Goal: Complete application form

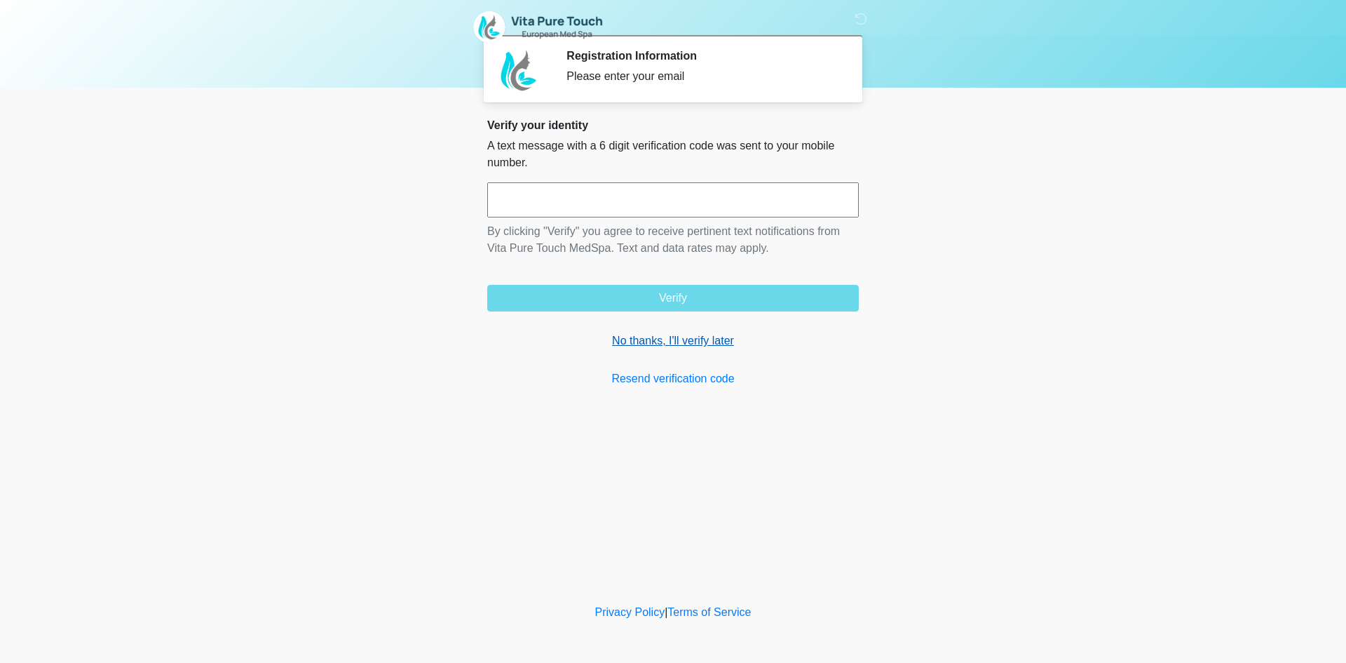
click at [670, 332] on link "No thanks, I'll verify later" at bounding box center [673, 340] width 372 height 17
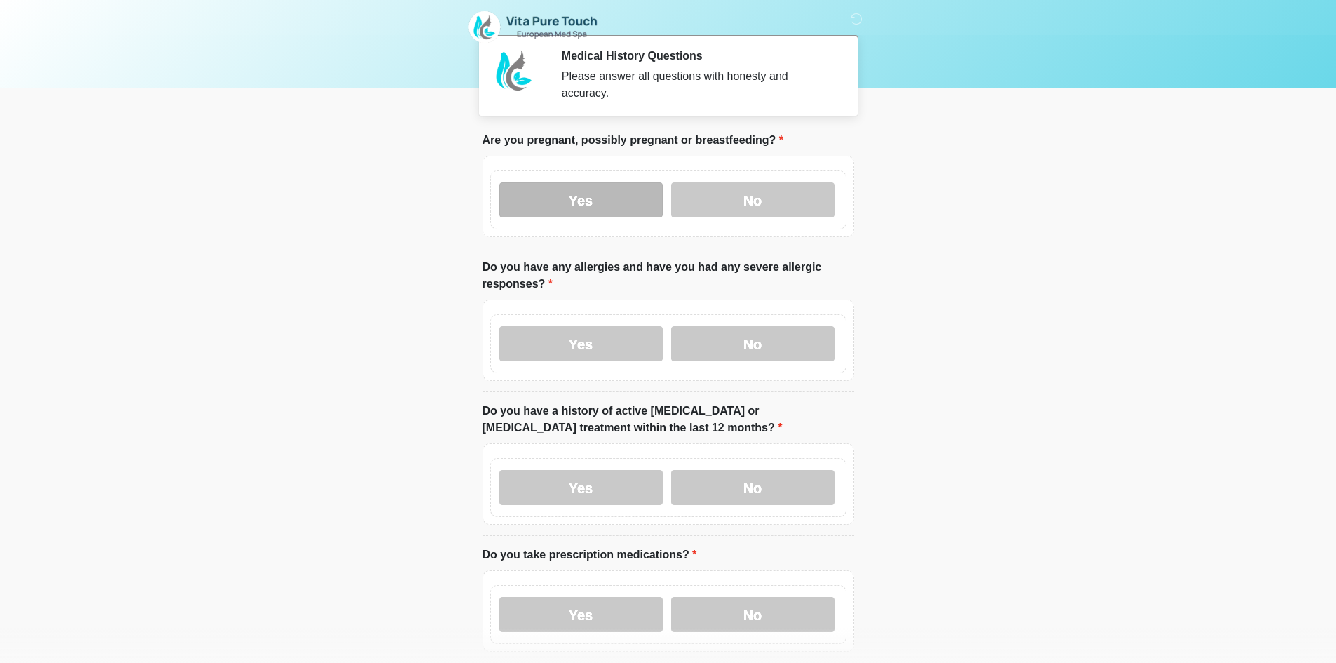
click at [580, 191] on label "Yes" at bounding box center [580, 199] width 163 height 35
drag, startPoint x: 586, startPoint y: 321, endPoint x: 590, endPoint y: 431, distance: 109.5
click at [587, 326] on label "Yes" at bounding box center [580, 343] width 163 height 35
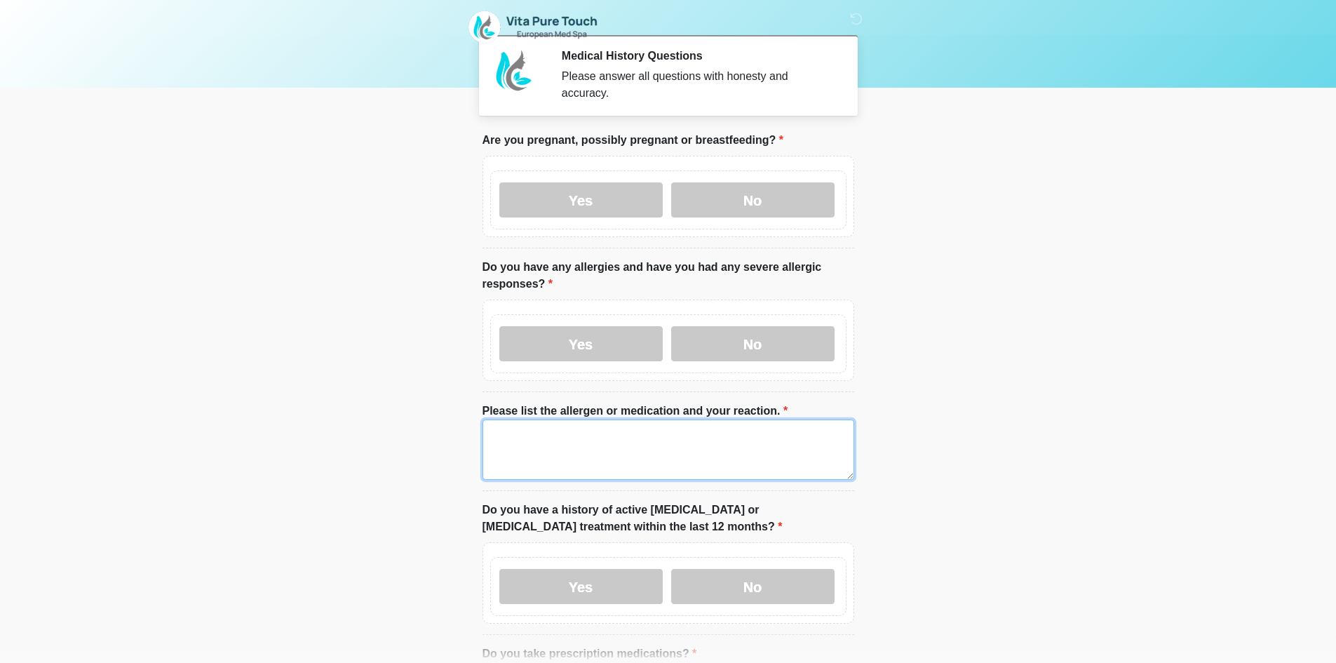
drag, startPoint x: 566, startPoint y: 442, endPoint x: 567, endPoint y: 459, distance: 16.1
click at [567, 442] on textarea "Please list the allergen or medication and your reaction." at bounding box center [668, 449] width 372 height 60
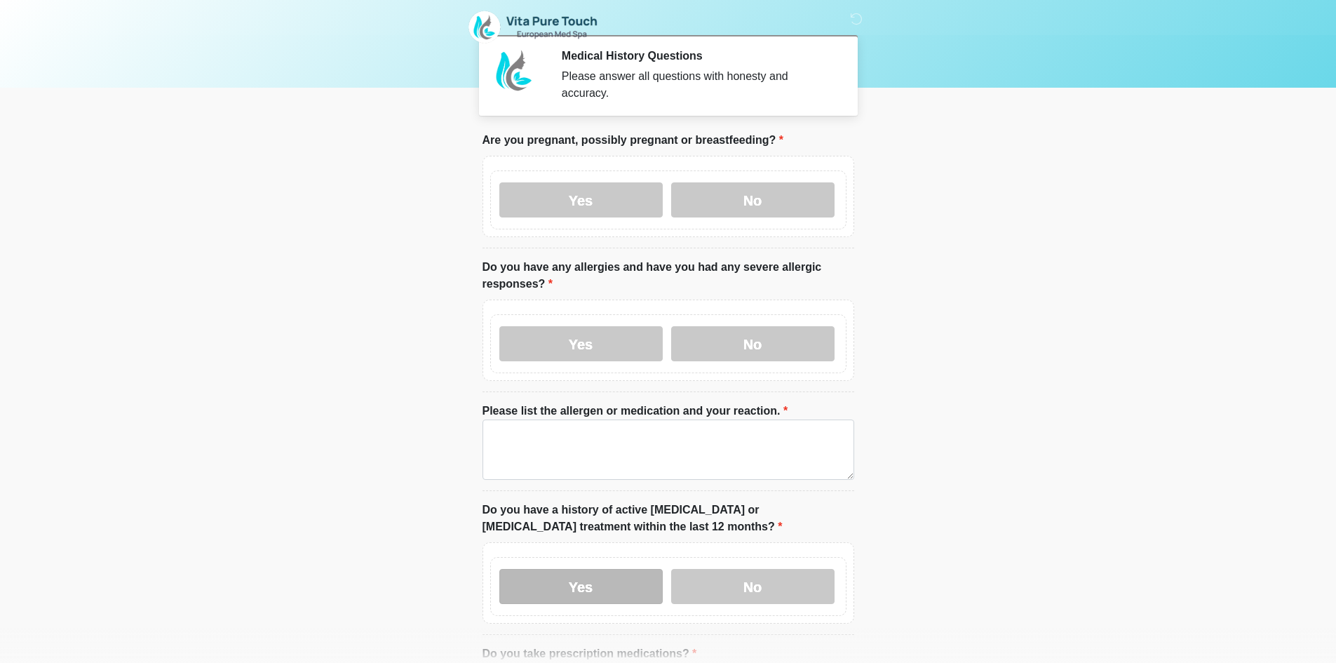
click at [555, 569] on label "Yes" at bounding box center [580, 586] width 163 height 35
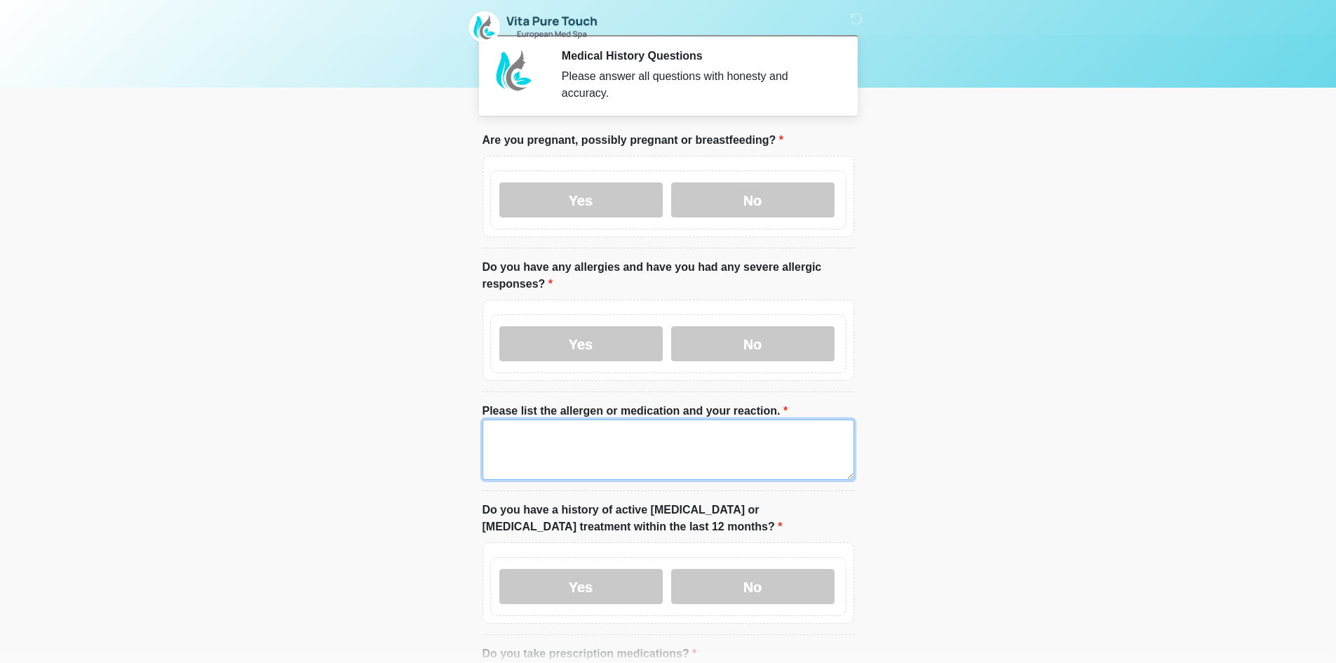
click at [574, 437] on textarea "Please list the allergen or medication and your reaction." at bounding box center [668, 449] width 372 height 60
drag, startPoint x: 574, startPoint y: 437, endPoint x: 297, endPoint y: 507, distance: 285.7
click at [299, 507] on body "‎ ‎ Medical History Questions Please answer all questions with honesty and accu…" at bounding box center [668, 331] width 1336 height 663
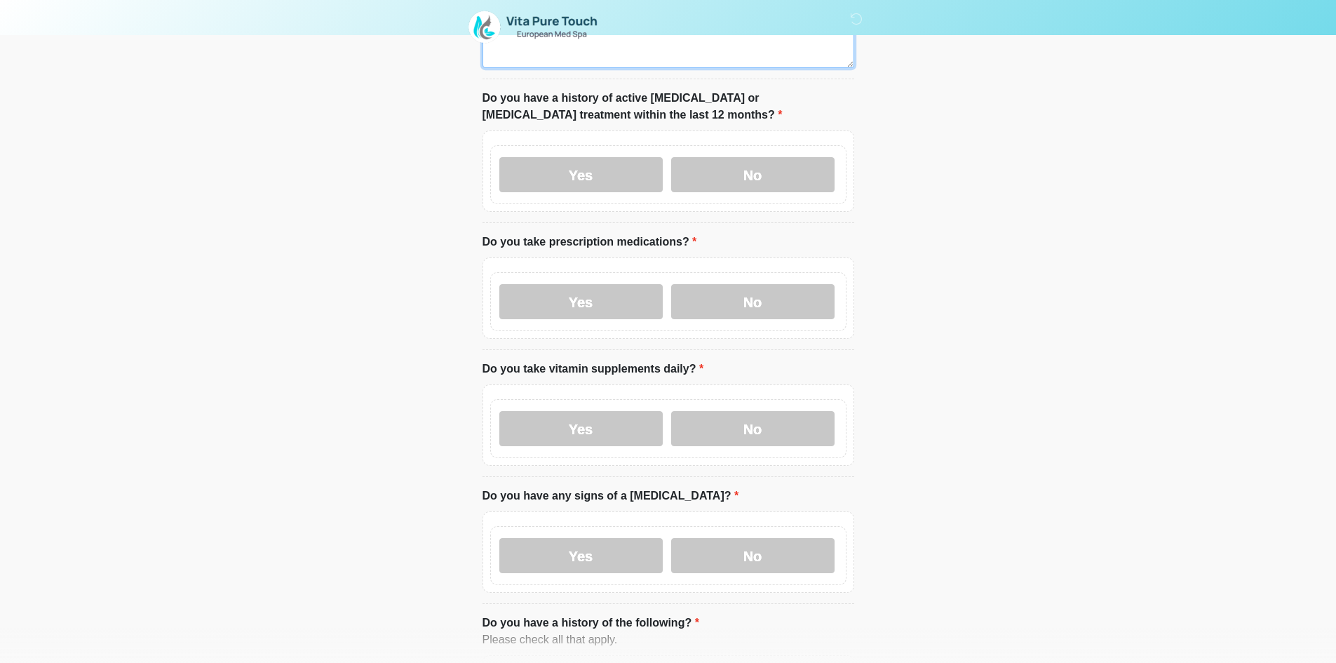
scroll to position [421, 0]
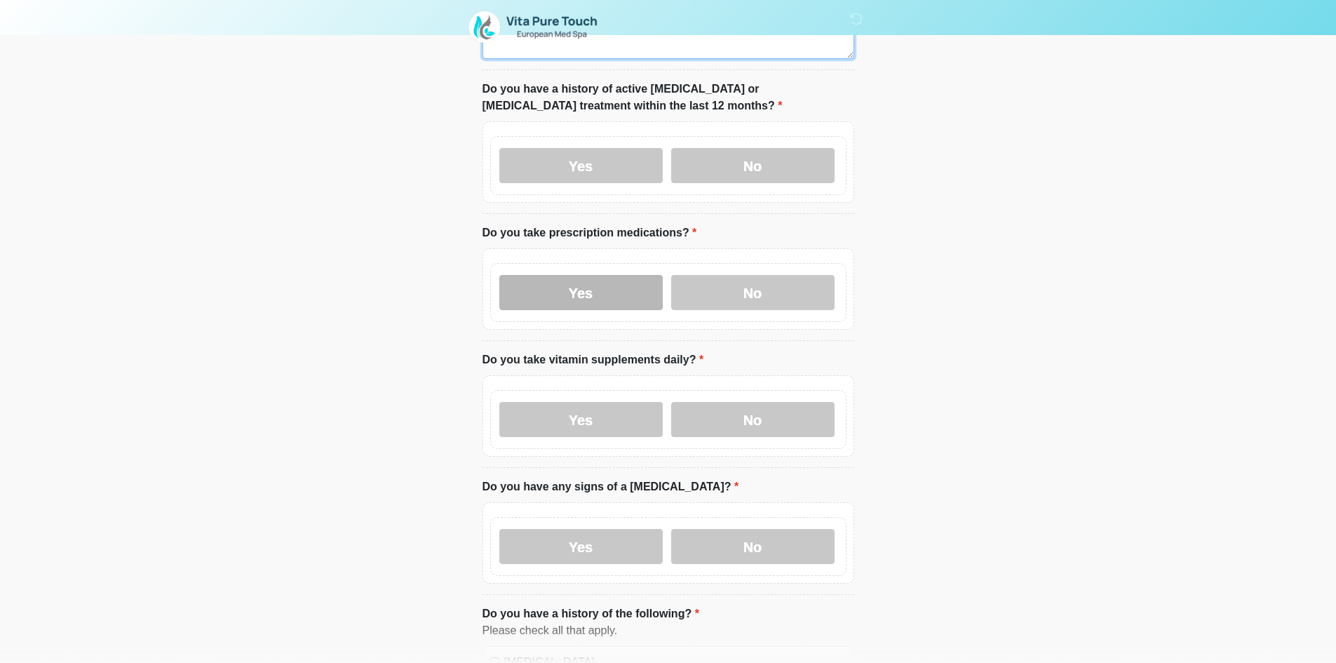
type textarea "****"
click at [528, 282] on label "Yes" at bounding box center [580, 292] width 163 height 35
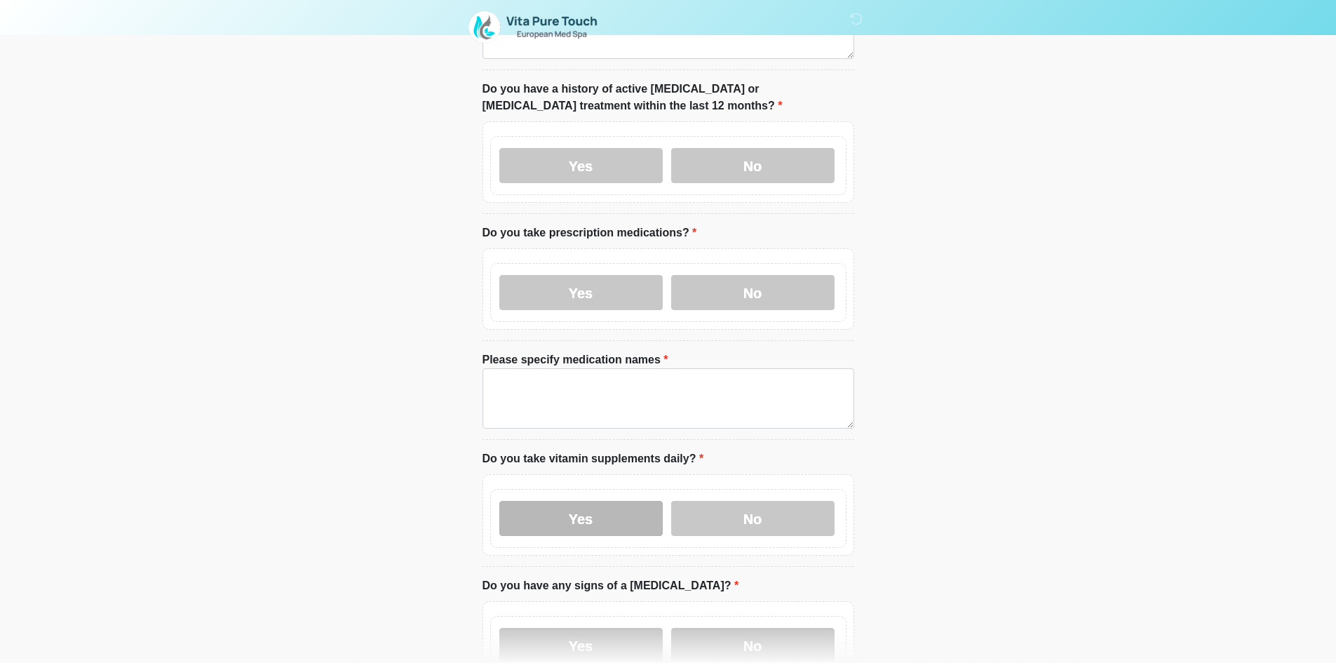
click at [574, 507] on label "Yes" at bounding box center [580, 518] width 163 height 35
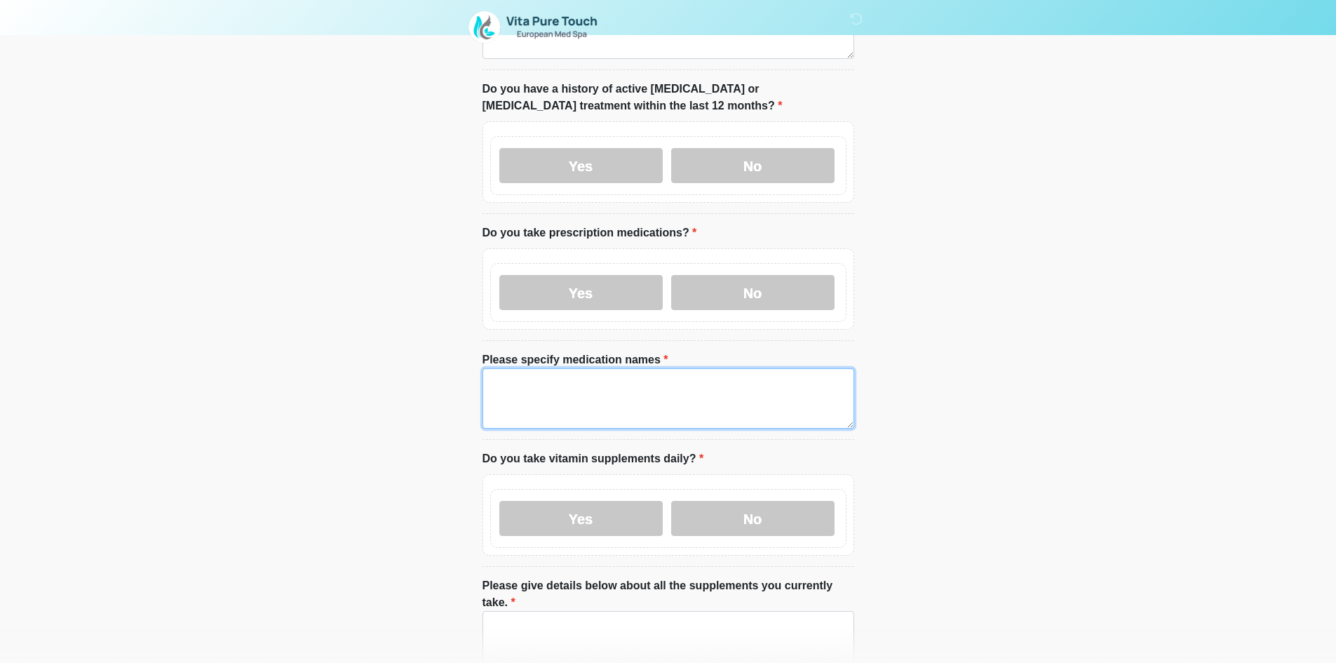
click at [560, 384] on textarea "Please specify medication names" at bounding box center [668, 398] width 372 height 60
paste textarea "****"
type textarea "****"
click at [572, 640] on textarea "Please give details below about all the supplements you currently take." at bounding box center [668, 641] width 372 height 60
paste textarea "****"
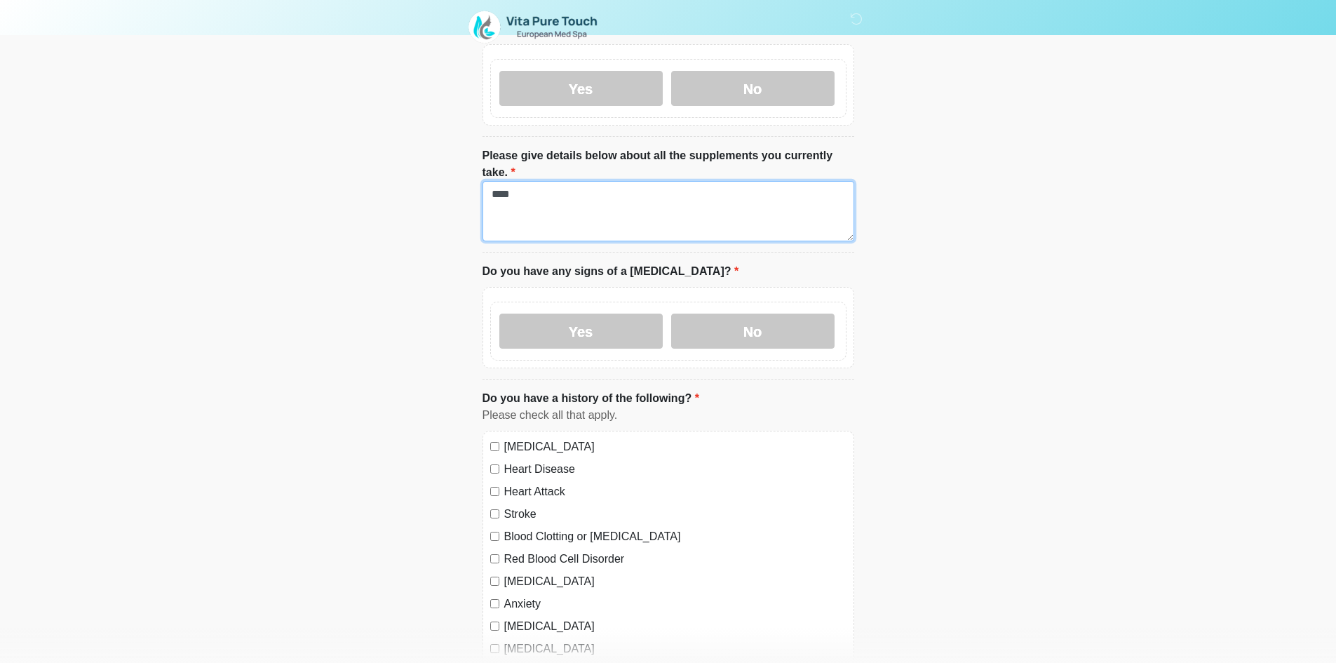
scroll to position [912, 0]
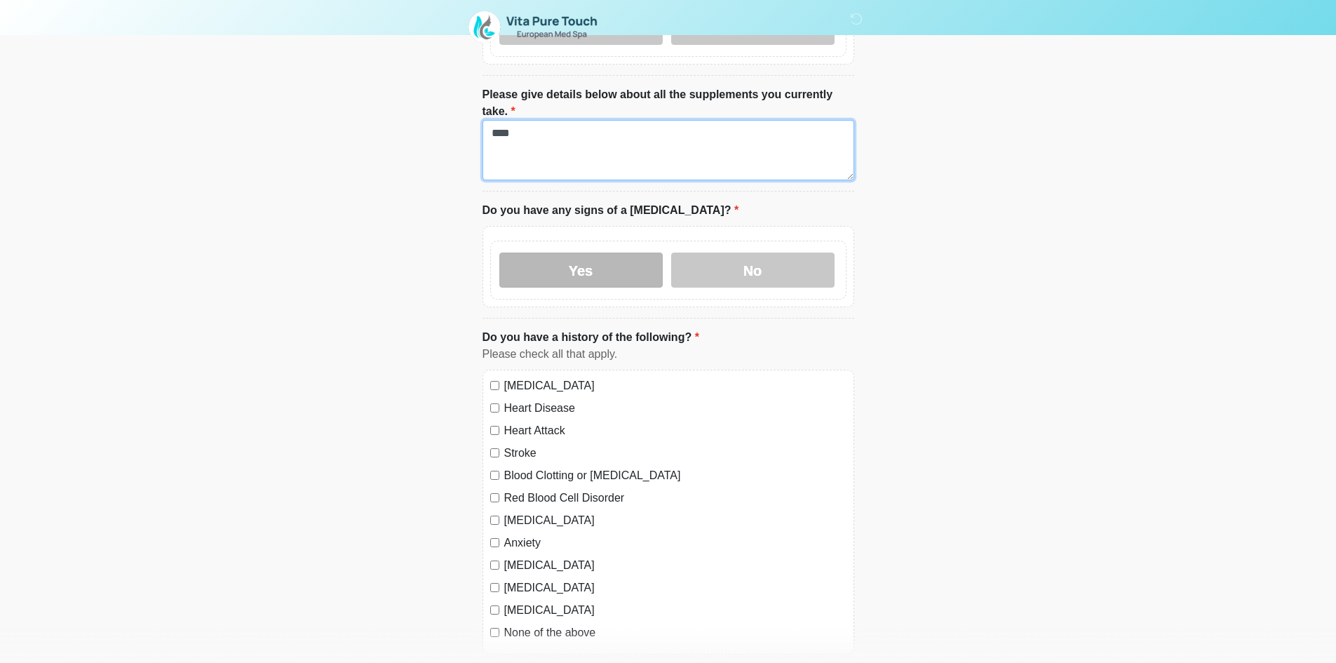
type textarea "****"
click at [571, 252] on label "Yes" at bounding box center [580, 269] width 163 height 35
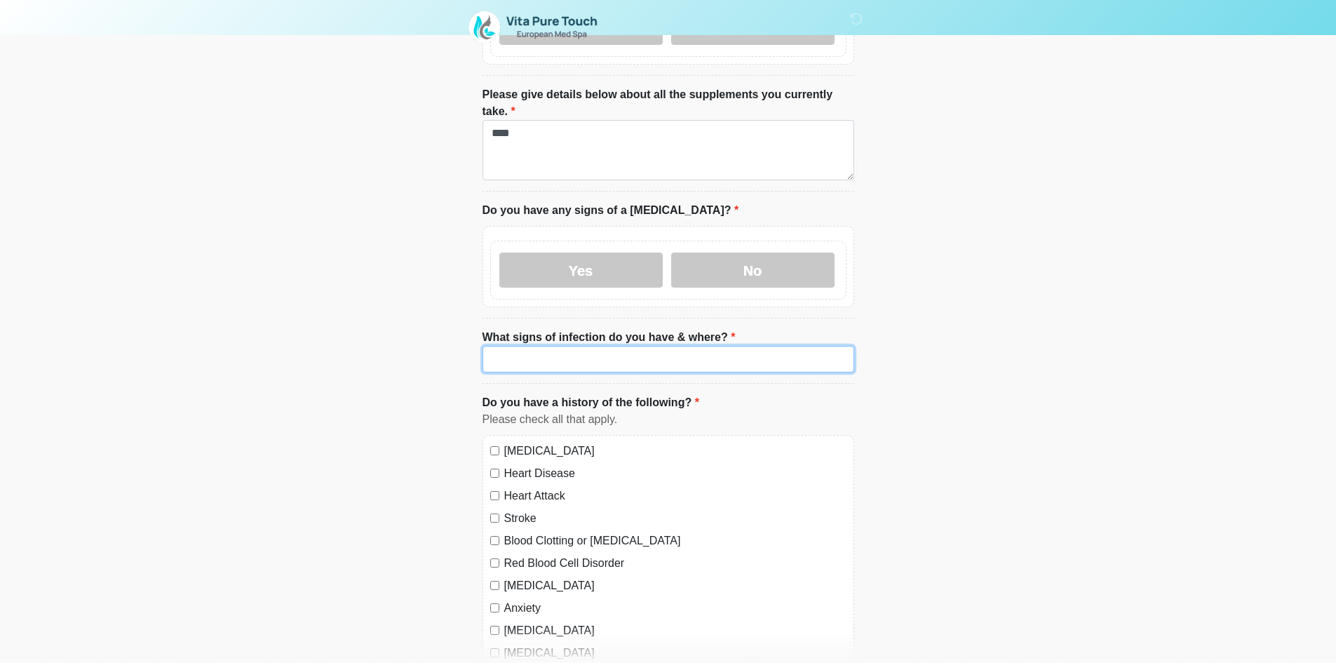
click at [574, 346] on input "What signs of infection do you have & where?" at bounding box center [668, 359] width 372 height 27
paste input "****"
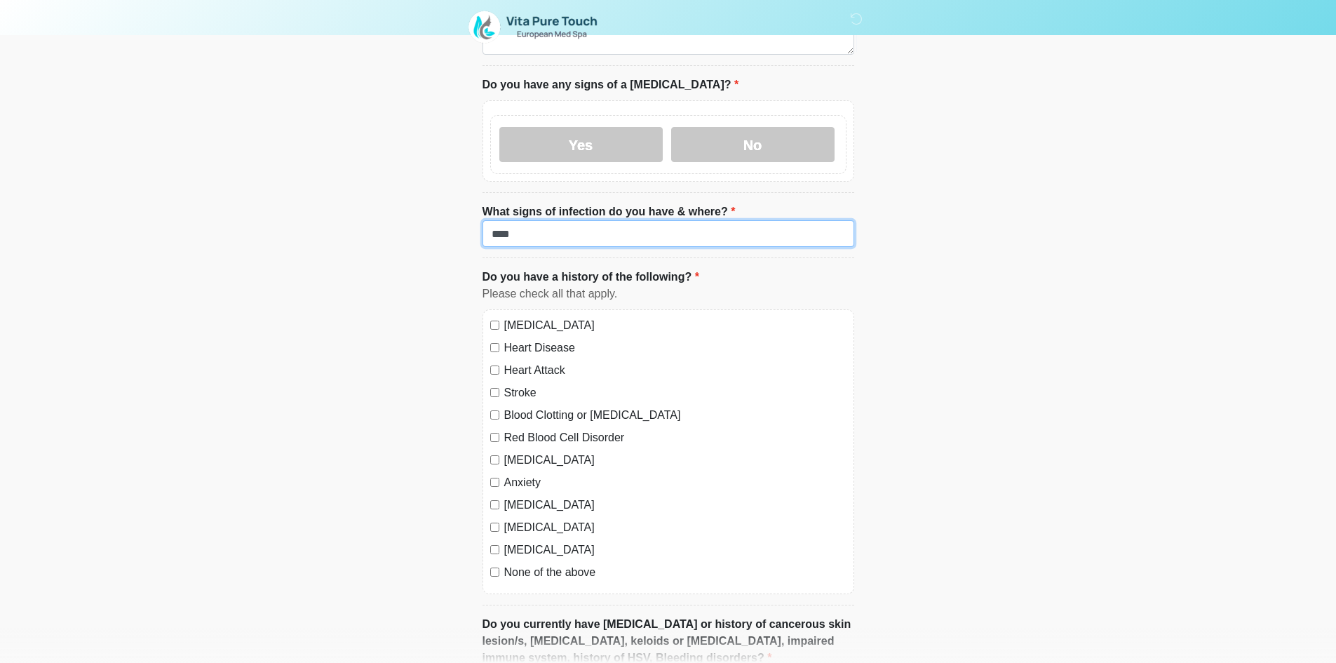
scroll to position [1122, 0]
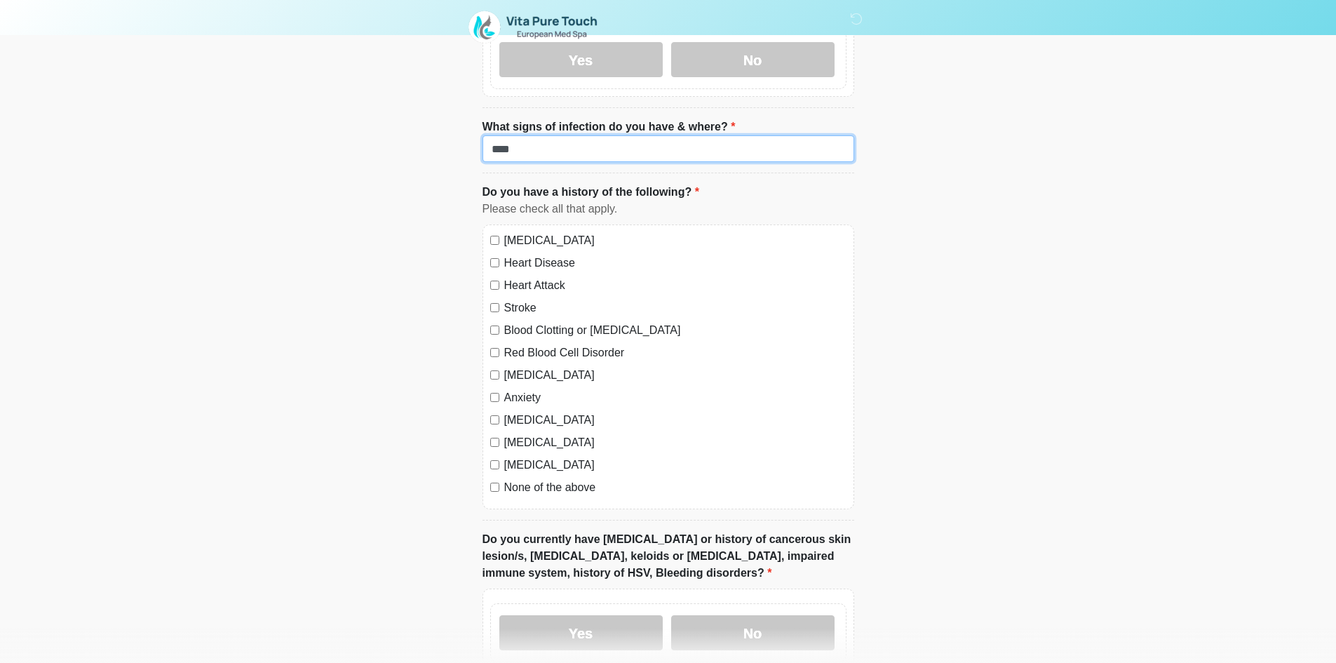
type input "****"
click at [543, 232] on label "[MEDICAL_DATA]" at bounding box center [675, 240] width 342 height 17
click at [537, 255] on label "Heart Disease" at bounding box center [675, 263] width 342 height 17
click at [527, 277] on label "Heart Attack" at bounding box center [675, 285] width 342 height 17
click at [523, 299] on label "Stroke" at bounding box center [675, 307] width 342 height 17
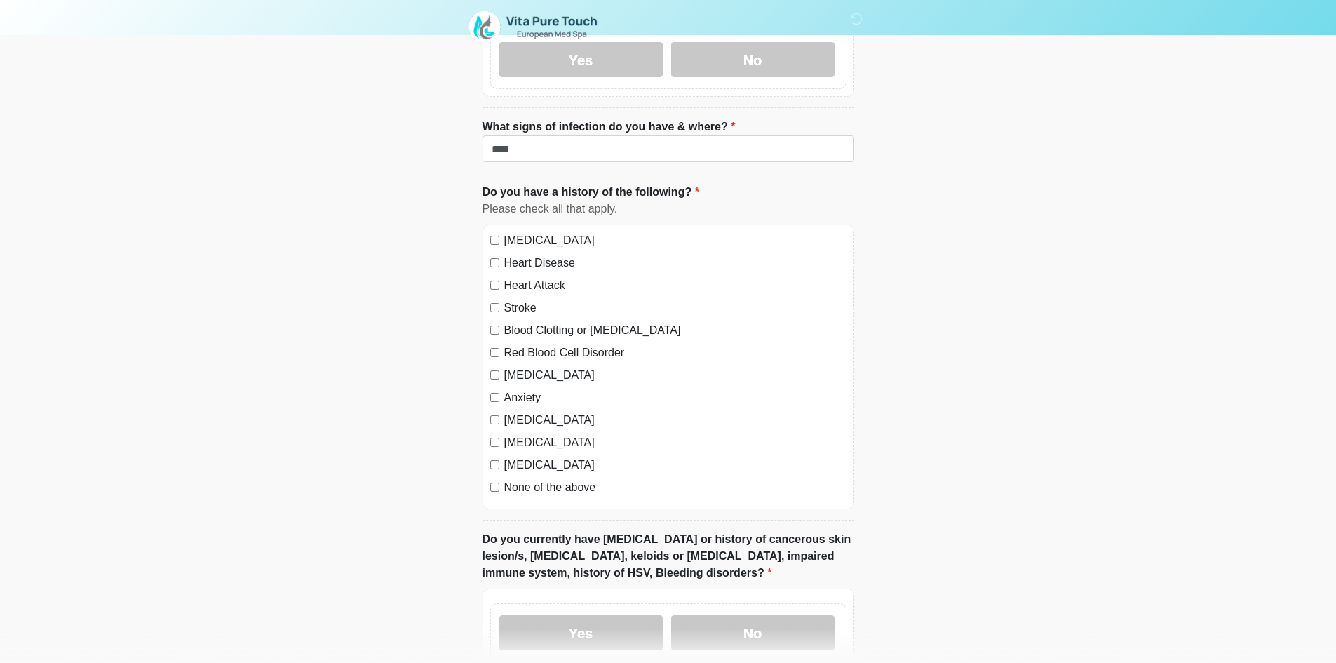
click at [522, 322] on label "Blood Clotting or [MEDICAL_DATA]" at bounding box center [675, 330] width 342 height 17
click at [524, 344] on label "Red Blood Cell Disorder" at bounding box center [675, 352] width 342 height 17
click at [522, 367] on label "[MEDICAL_DATA]" at bounding box center [675, 375] width 342 height 17
drag, startPoint x: 520, startPoint y: 361, endPoint x: 519, endPoint y: 370, distance: 8.4
click at [520, 389] on label "Anxiety" at bounding box center [675, 397] width 342 height 17
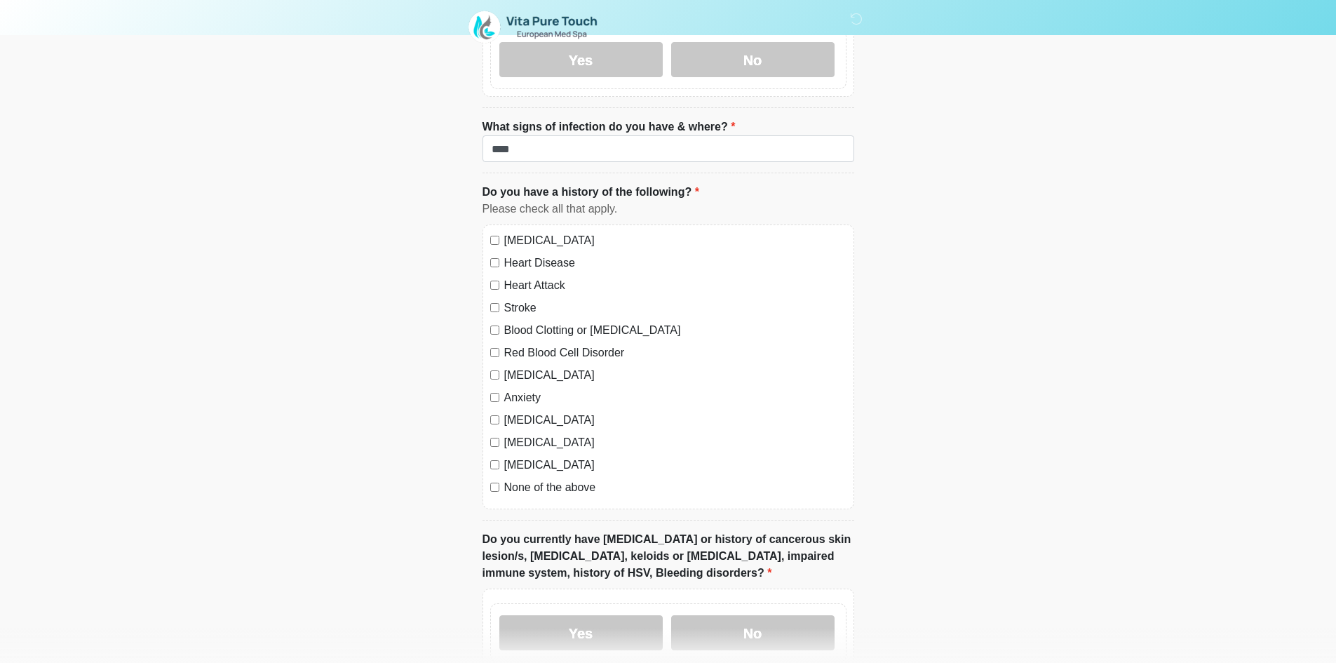
drag, startPoint x: 519, startPoint y: 394, endPoint x: 519, endPoint y: 410, distance: 16.1
click at [519, 412] on label "[MEDICAL_DATA]" at bounding box center [675, 420] width 342 height 17
drag, startPoint x: 519, startPoint y: 410, endPoint x: 517, endPoint y: 428, distance: 17.6
click at [519, 434] on label "[MEDICAL_DATA]" at bounding box center [675, 442] width 342 height 17
drag, startPoint x: 517, startPoint y: 428, endPoint x: 515, endPoint y: 447, distance: 19.1
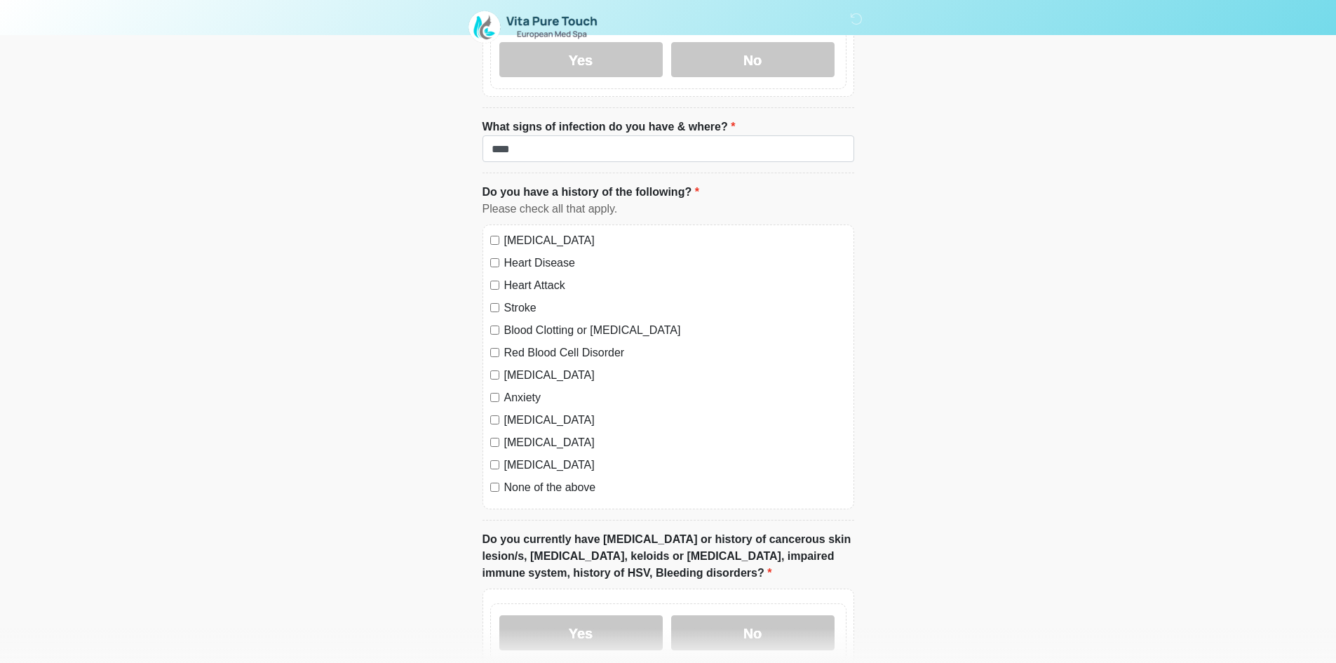
click at [517, 456] on label "[MEDICAL_DATA]" at bounding box center [675, 464] width 342 height 17
drag, startPoint x: 514, startPoint y: 460, endPoint x: 470, endPoint y: 454, distance: 44.6
click at [513, 479] on label "None of the above" at bounding box center [675, 487] width 342 height 17
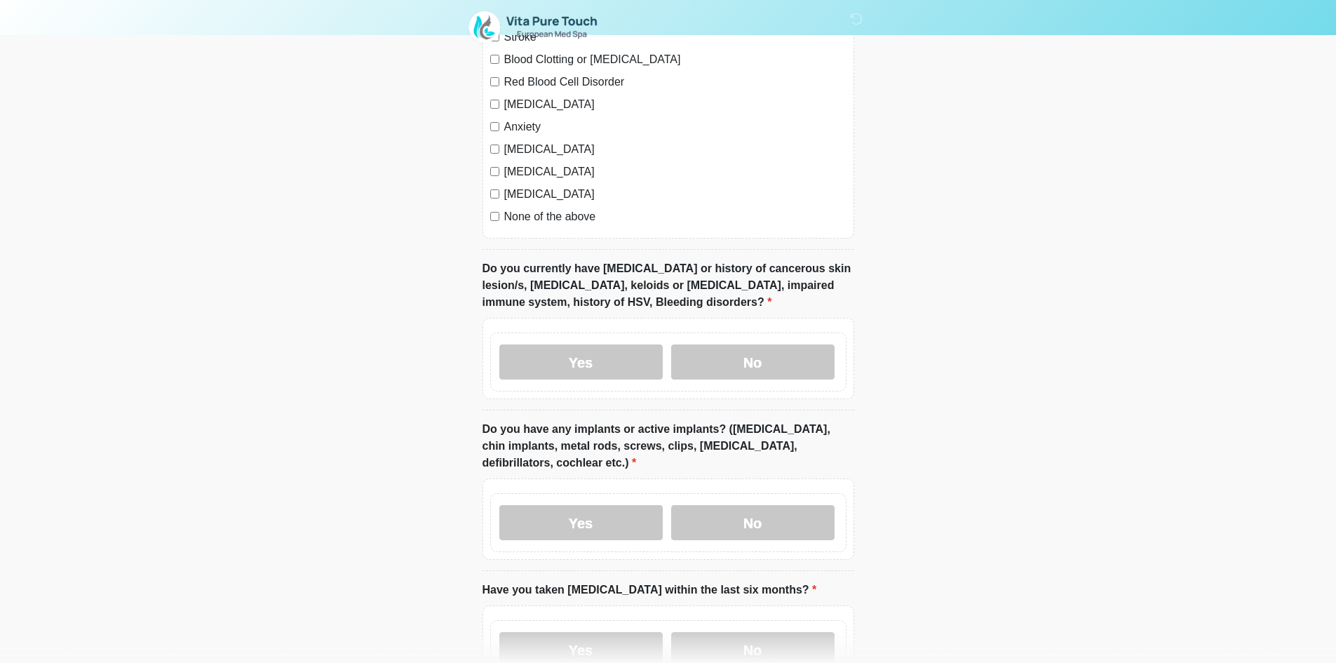
scroll to position [1473, 0]
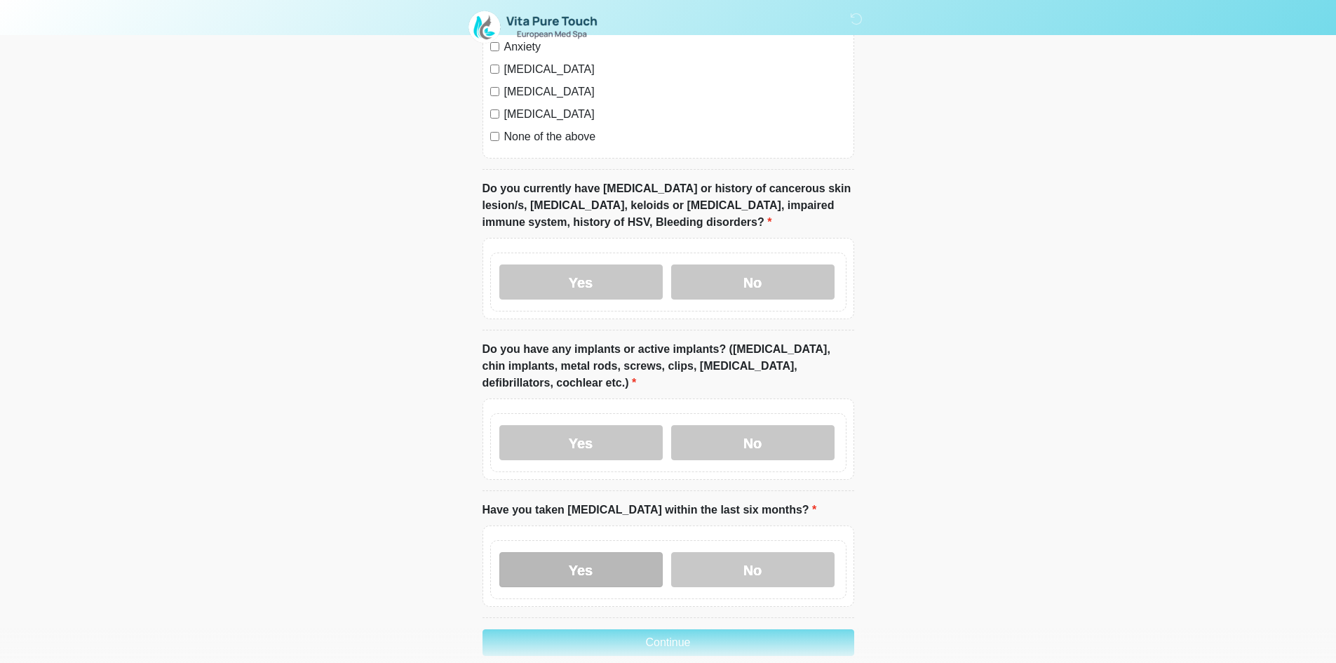
click at [576, 552] on label "Yes" at bounding box center [580, 569] width 163 height 35
click at [585, 425] on label "Yes" at bounding box center [580, 442] width 163 height 35
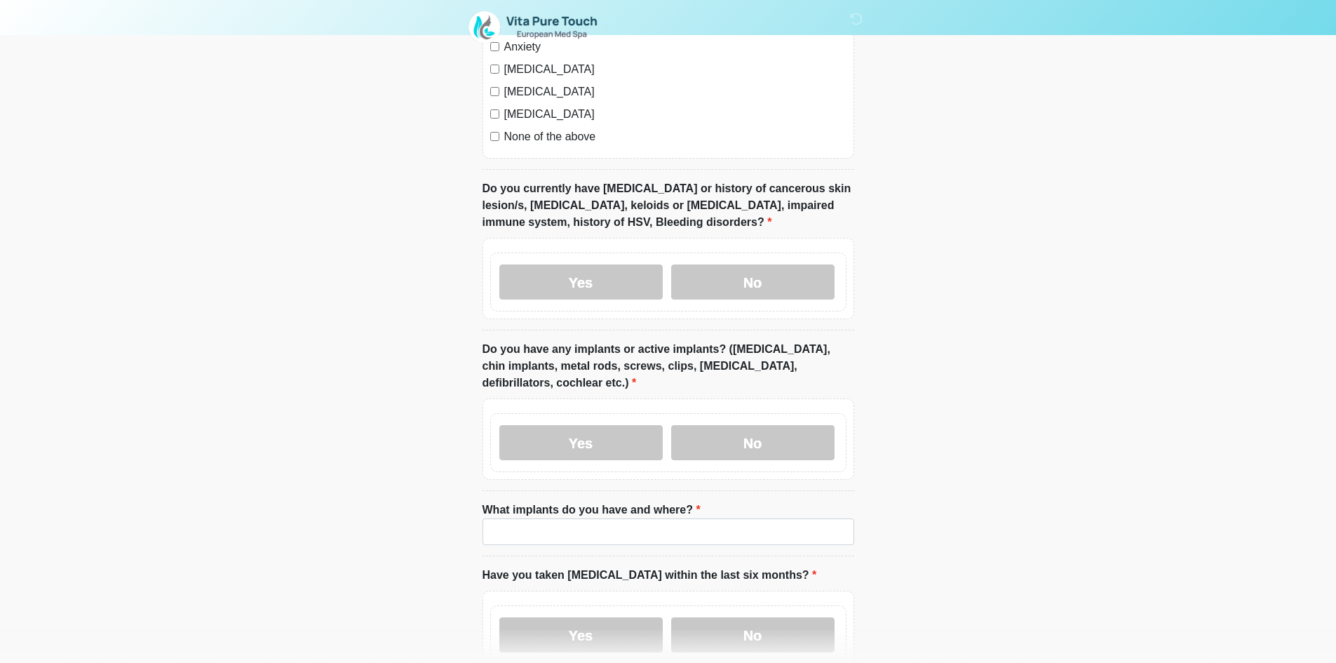
click at [560, 252] on div "Yes No" at bounding box center [668, 281] width 356 height 59
click at [562, 264] on label "Yes" at bounding box center [580, 281] width 163 height 35
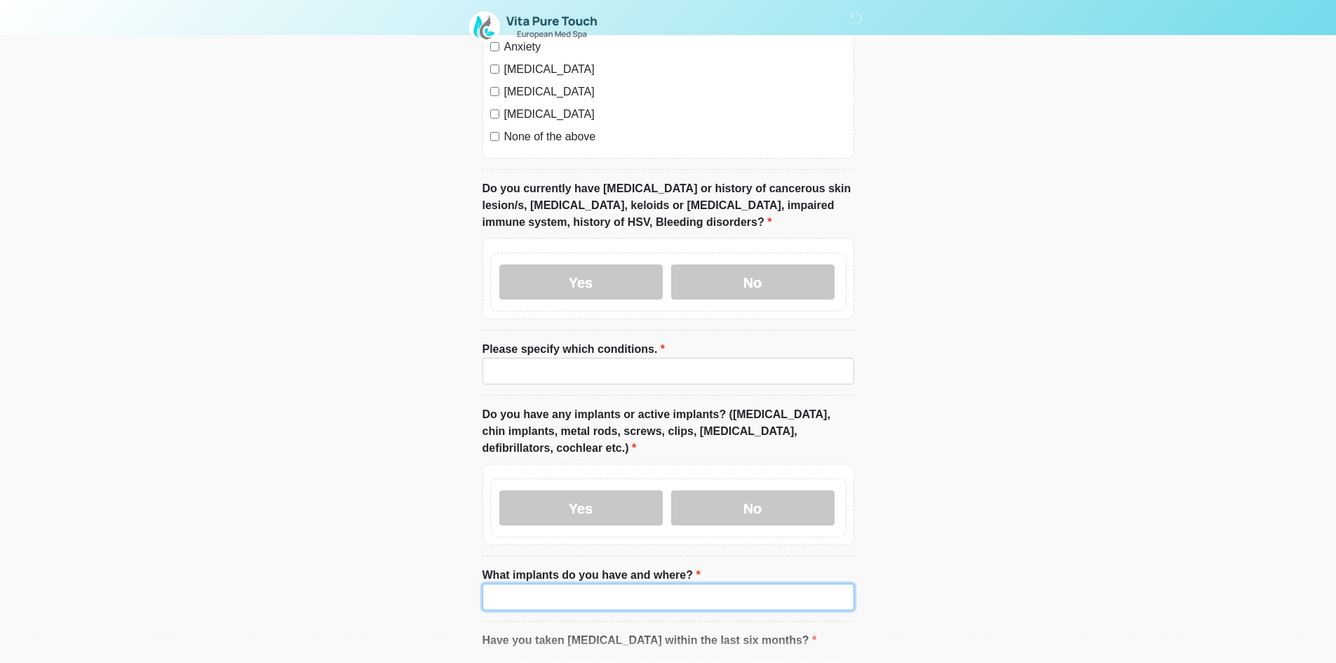
click at [600, 583] on input "What implants do you have and where?" at bounding box center [668, 596] width 372 height 27
paste input "****"
type input "****"
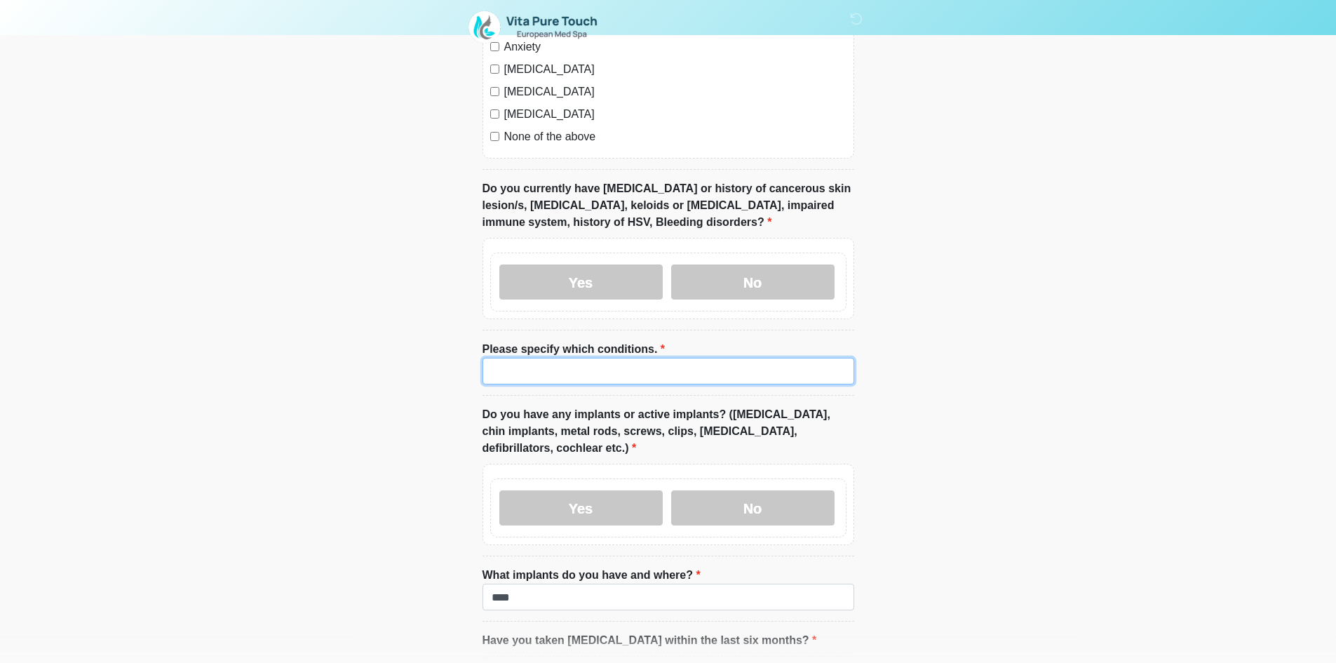
click at [573, 358] on input "Please specify which conditions." at bounding box center [668, 371] width 372 height 27
paste input "****"
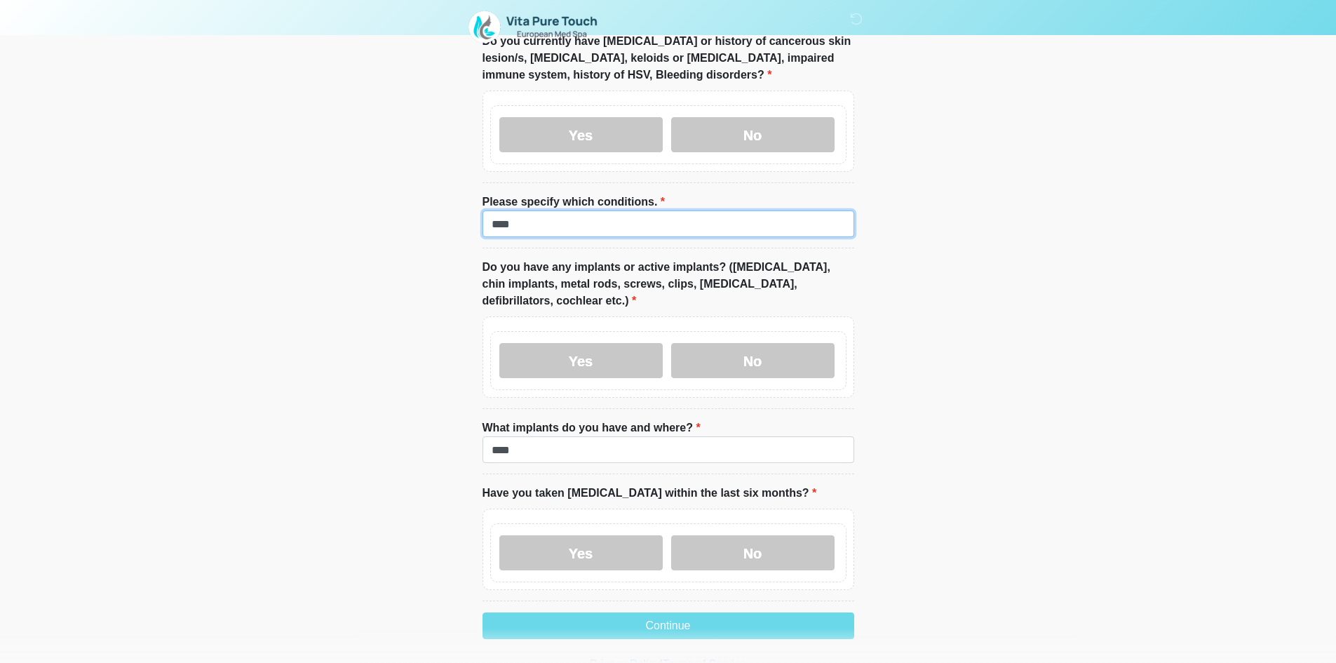
scroll to position [1642, 0]
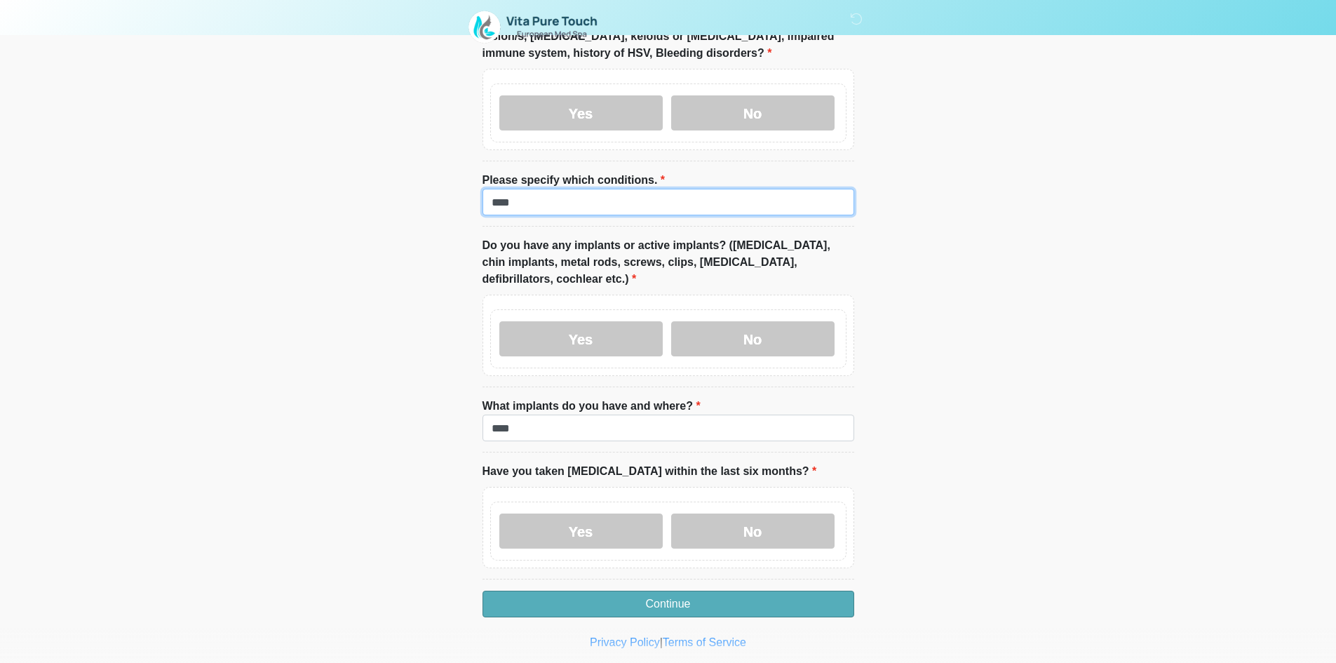
type input "****"
click at [575, 590] on button "Continue" at bounding box center [668, 603] width 372 height 27
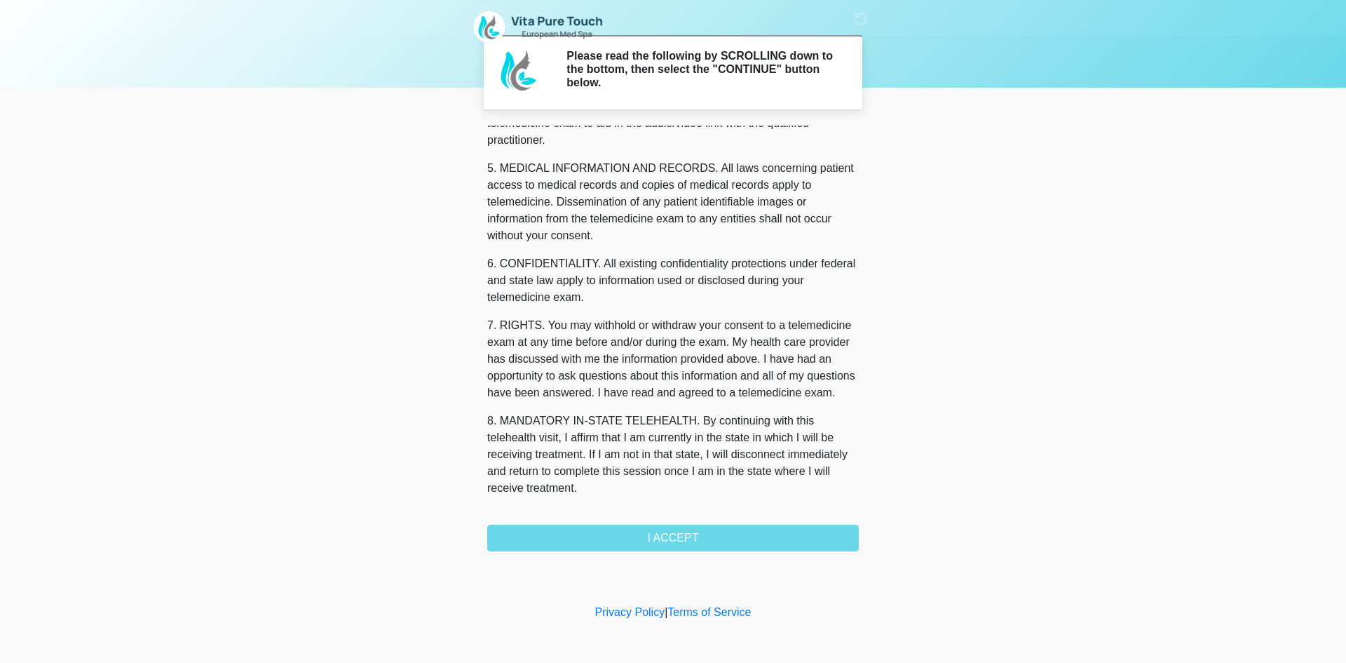
scroll to position [448, 0]
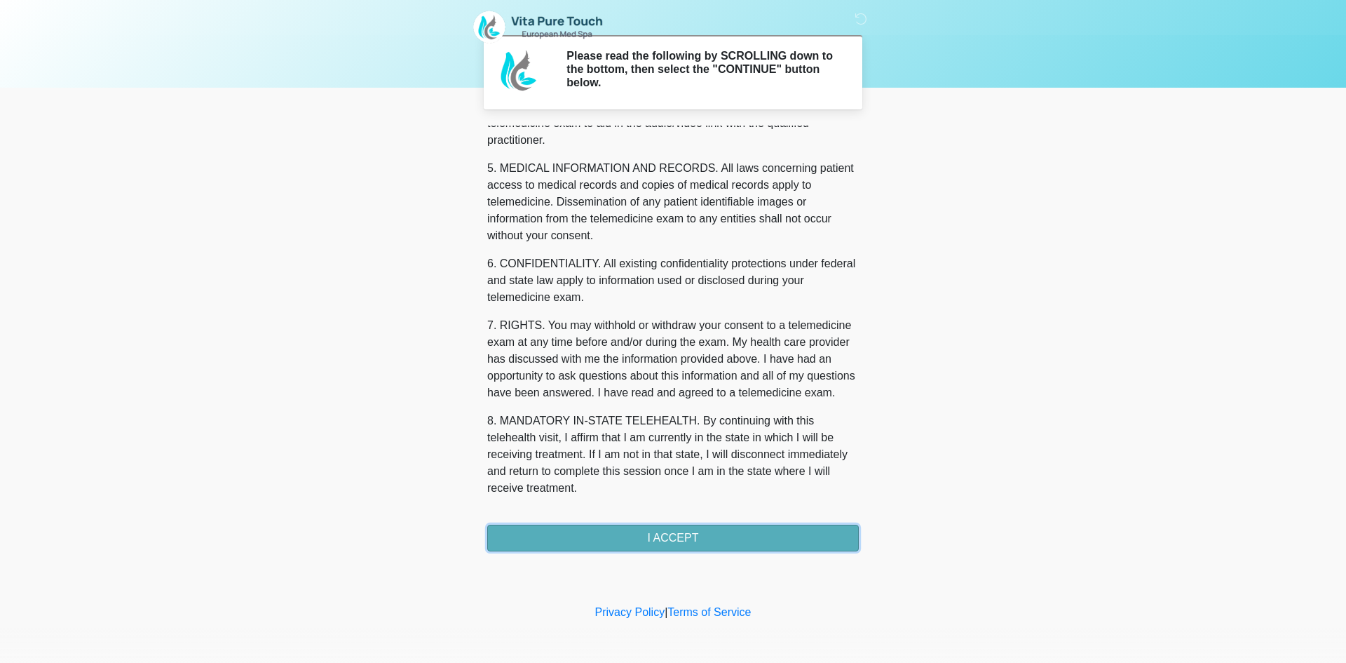
click at [710, 541] on button "I ACCEPT" at bounding box center [673, 538] width 372 height 27
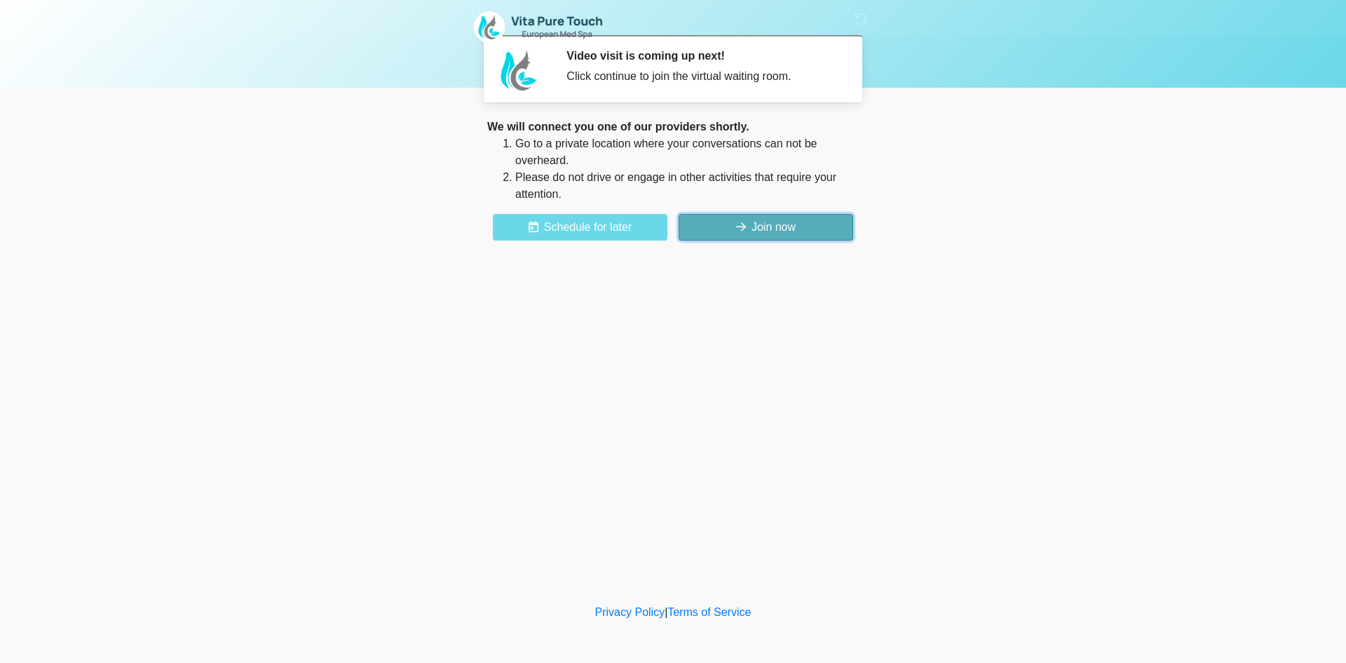
click at [813, 224] on button "Join now" at bounding box center [766, 227] width 175 height 27
